Goal: Task Accomplishment & Management: Complete application form

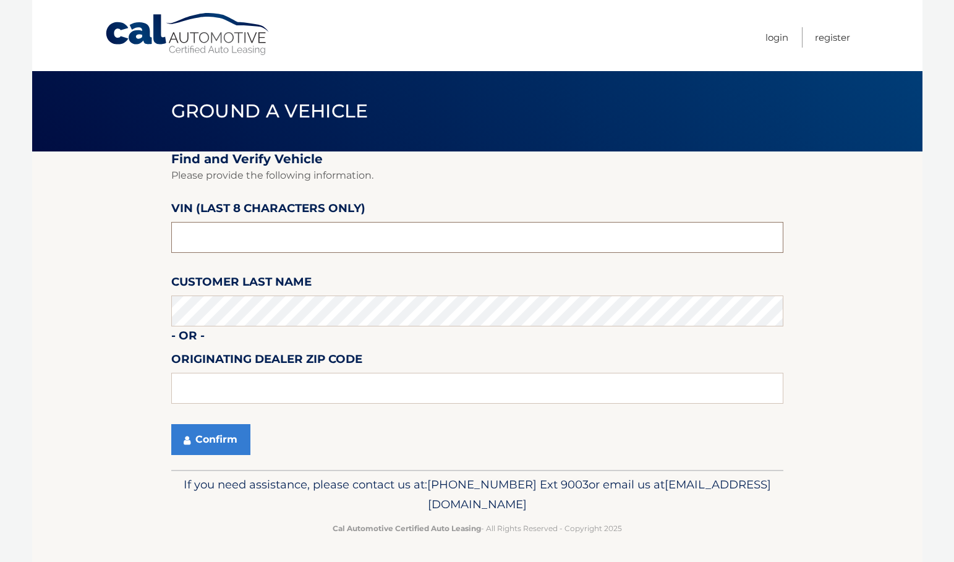
click at [250, 243] on input "text" at bounding box center [477, 237] width 612 height 31
type input "1*******"
type input "p8709692"
type input "14221"
click at [221, 448] on button "Confirm" at bounding box center [210, 439] width 79 height 31
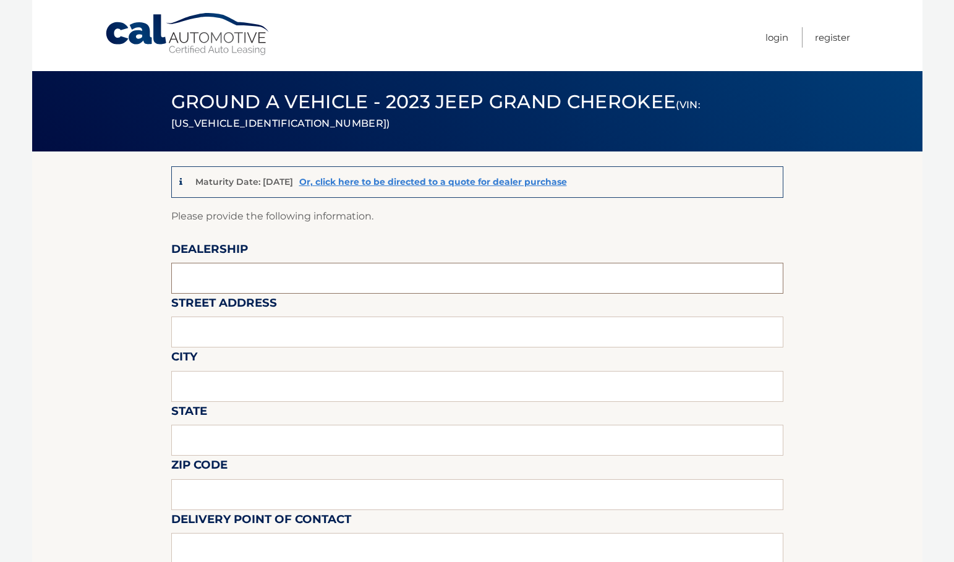
click at [222, 286] on input "text" at bounding box center [477, 278] width 612 height 31
type input "transitowne dcjr"
type input "[STREET_ADDRESS]"
type input "[GEOGRAPHIC_DATA]"
type input "NY"
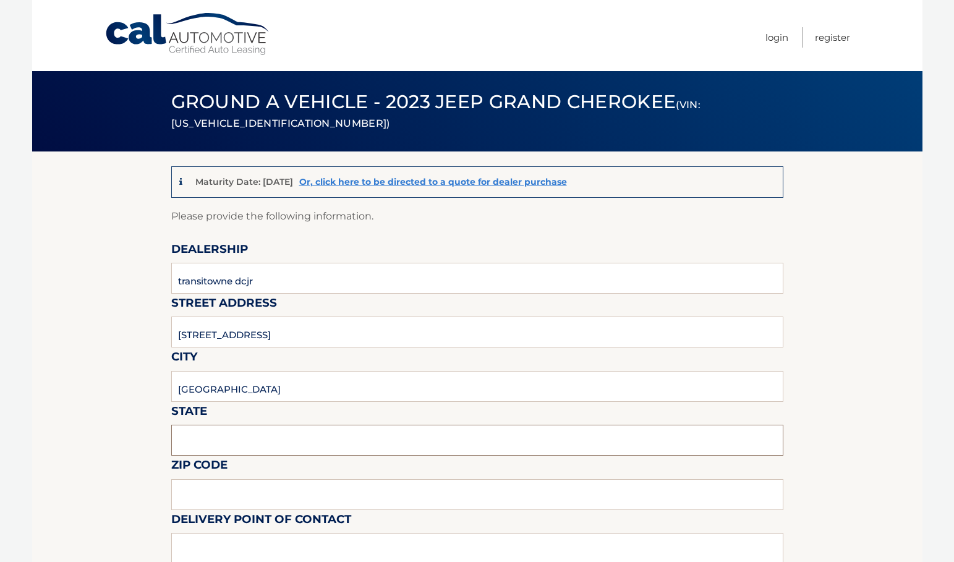
type input "14221"
type input "[PERSON_NAME]"
type input "7166348000"
type input "[EMAIL_ADDRESS][DOMAIN_NAME]"
type input "$450"
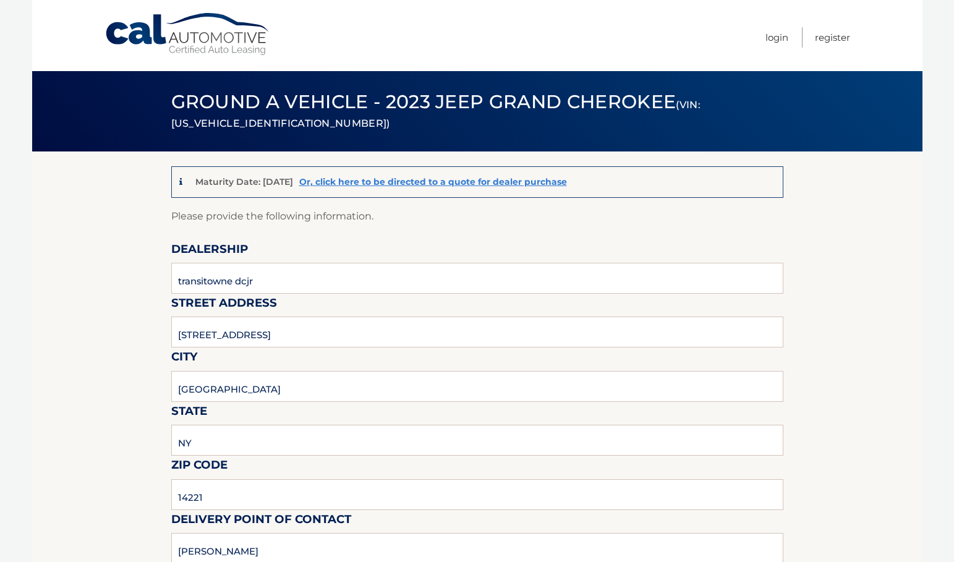
type input "[PERSON_NAME]"
type input "[EMAIL_ADDRESS][DOMAIN_NAME]"
type input "please pick up [DATE] thru [DATE] 9 to 5 and [DATE] 9 to5"
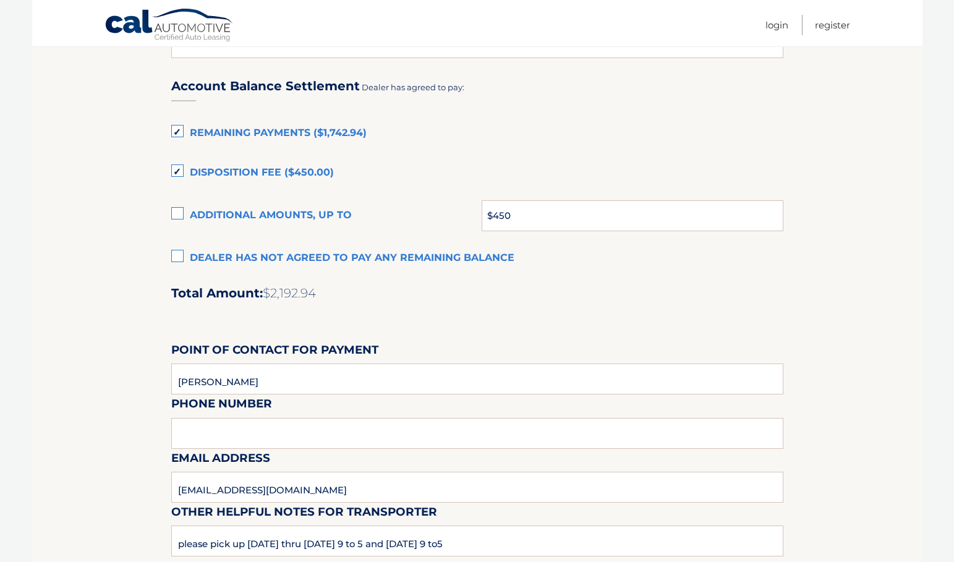
scroll to position [865, 0]
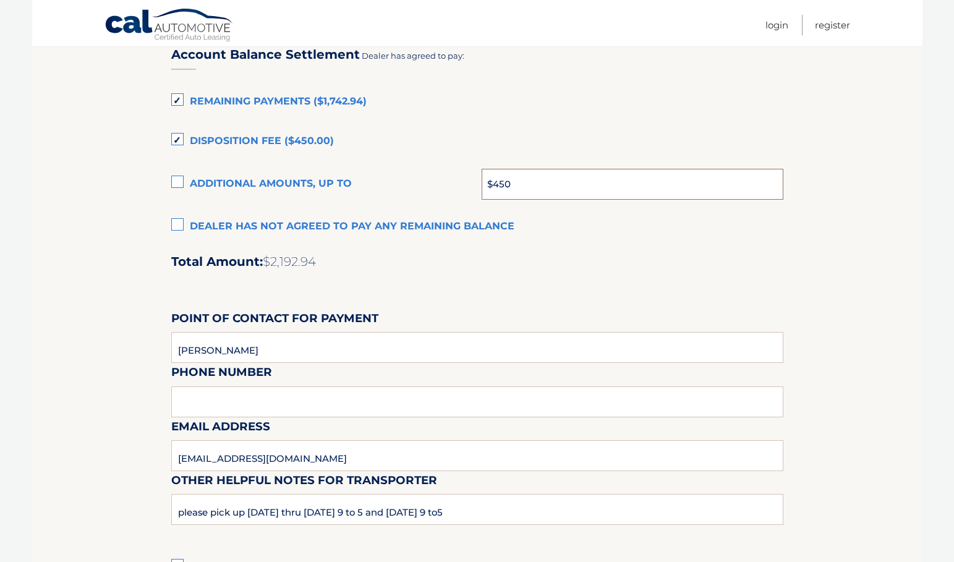
drag, startPoint x: 514, startPoint y: 180, endPoint x: 405, endPoint y: 184, distance: 109.4
click at [405, 184] on div "Additional amounts, up to $450" at bounding box center [477, 184] width 612 height 31
click at [179, 185] on label "Additional amounts, up to" at bounding box center [326, 184] width 311 height 25
click at [0, 0] on input "Additional amounts, up to" at bounding box center [0, 0] width 0 height 0
drag, startPoint x: 506, startPoint y: 182, endPoint x: 427, endPoint y: 190, distance: 79.5
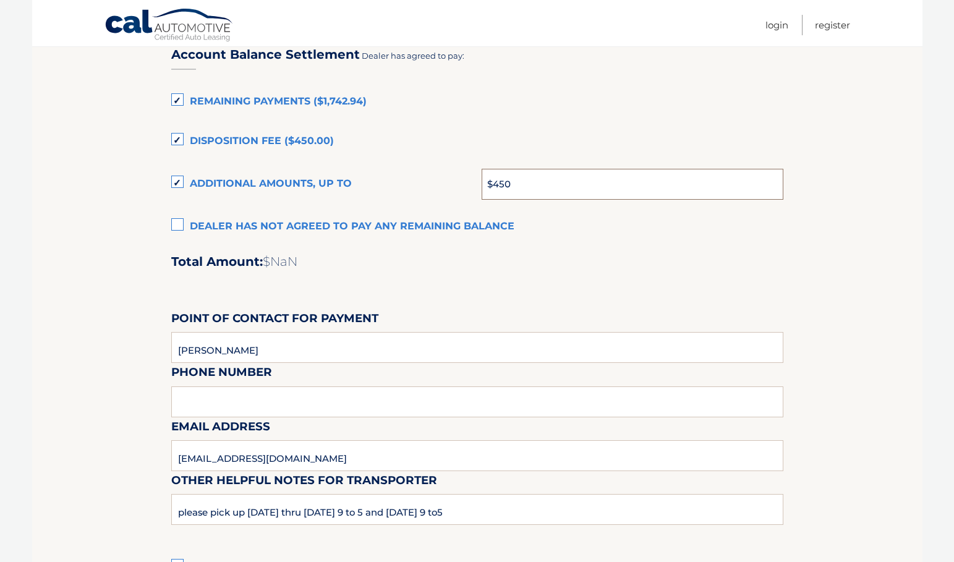
click at [428, 189] on div "Additional amounts, up to $450" at bounding box center [477, 184] width 612 height 31
type input "826.70"
click at [549, 268] on h2 "Total Amount: $3,019.64" at bounding box center [477, 261] width 612 height 15
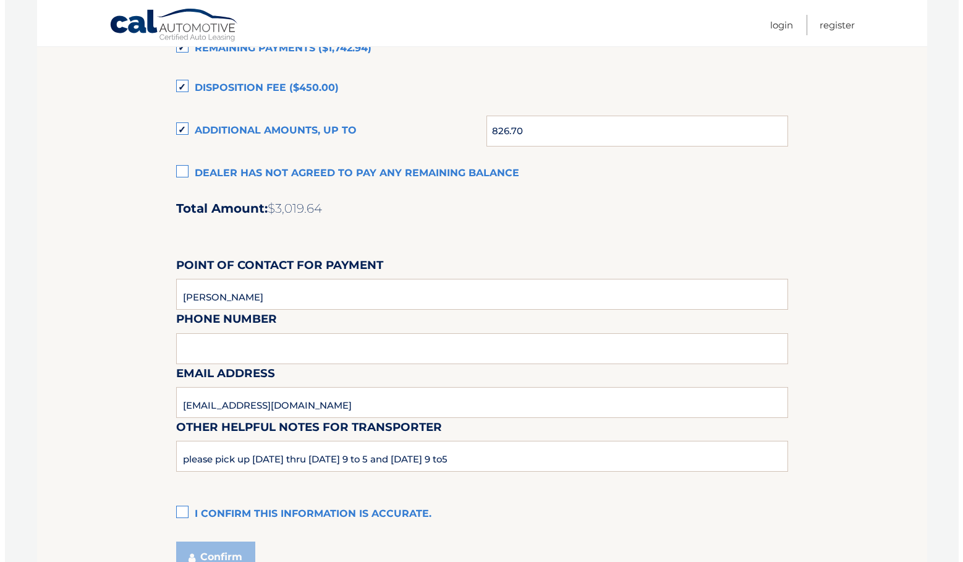
scroll to position [989, 0]
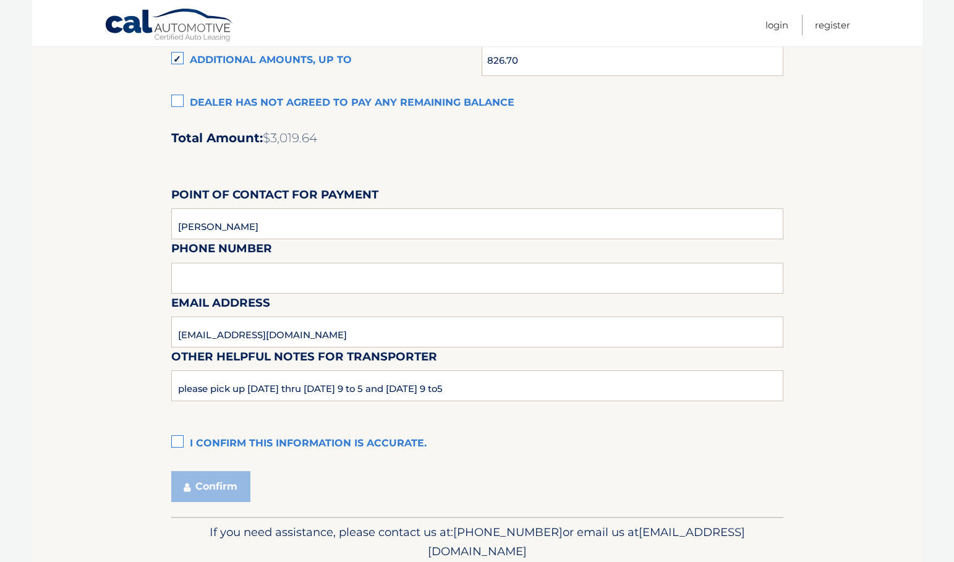
click at [179, 442] on label "I confirm this information is accurate." at bounding box center [477, 443] width 612 height 25
click at [0, 0] on input "I confirm this information is accurate." at bounding box center [0, 0] width 0 height 0
click at [212, 486] on button "Confirm" at bounding box center [210, 486] width 79 height 31
